Goal: Navigation & Orientation: Find specific page/section

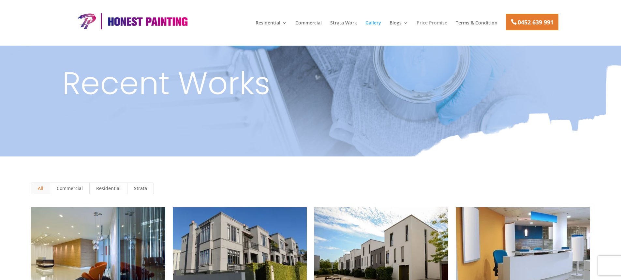
click at [417, 21] on link "Price Promise" at bounding box center [432, 26] width 31 height 11
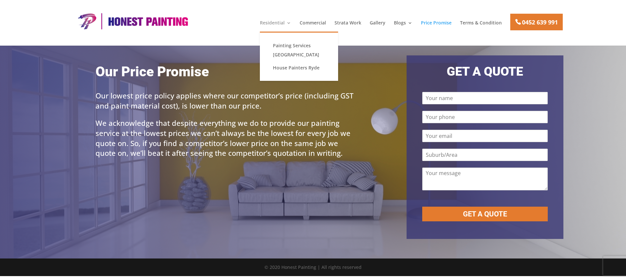
click at [273, 21] on link "Residential" at bounding box center [275, 26] width 31 height 11
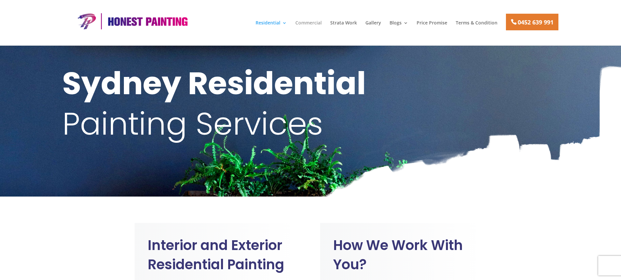
click at [319, 23] on link "Commercial" at bounding box center [308, 26] width 26 height 11
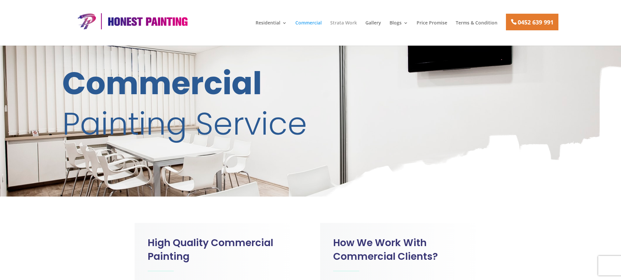
click at [337, 23] on link "Strata Work" at bounding box center [343, 26] width 27 height 11
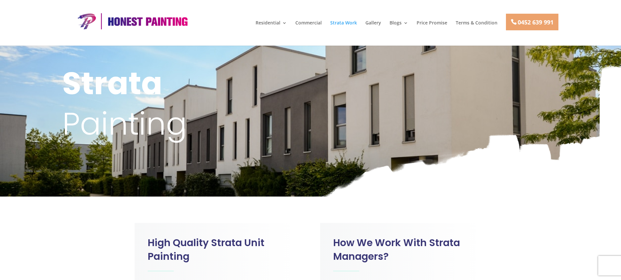
click at [527, 25] on link "0452 639 991" at bounding box center [532, 22] width 52 height 17
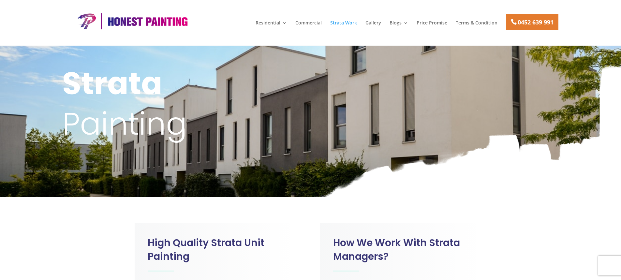
click at [431, 80] on div "Strata Painting" at bounding box center [310, 130] width 621 height 134
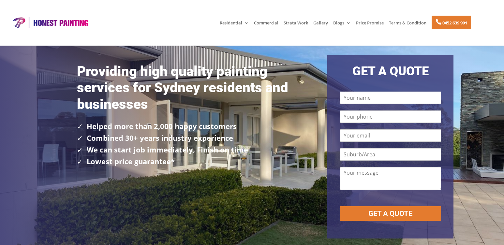
scroll to position [391, 0]
